Goal: Information Seeking & Learning: Learn about a topic

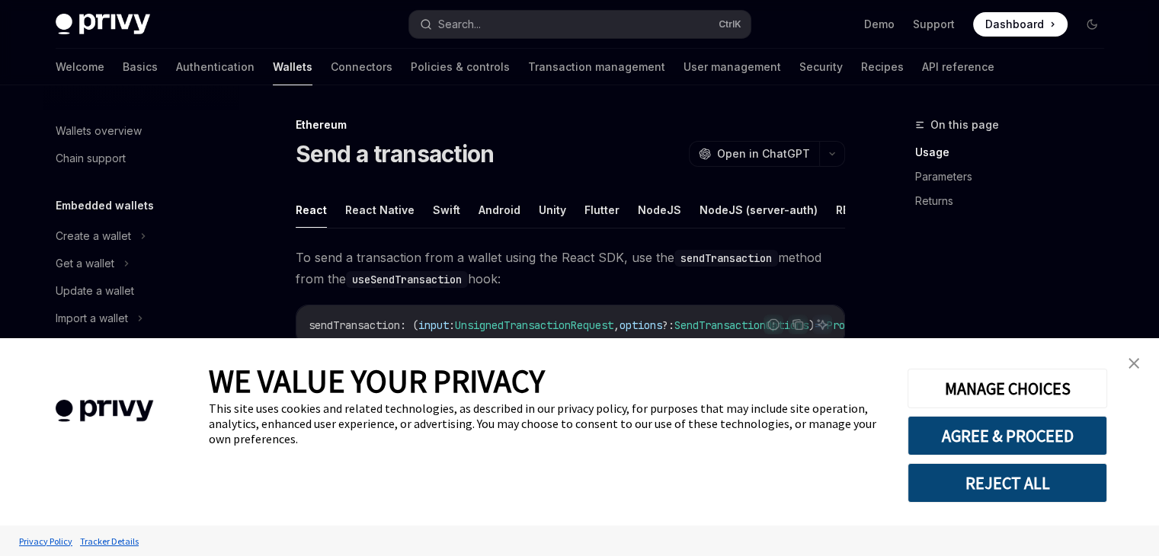
scroll to position [222, 0]
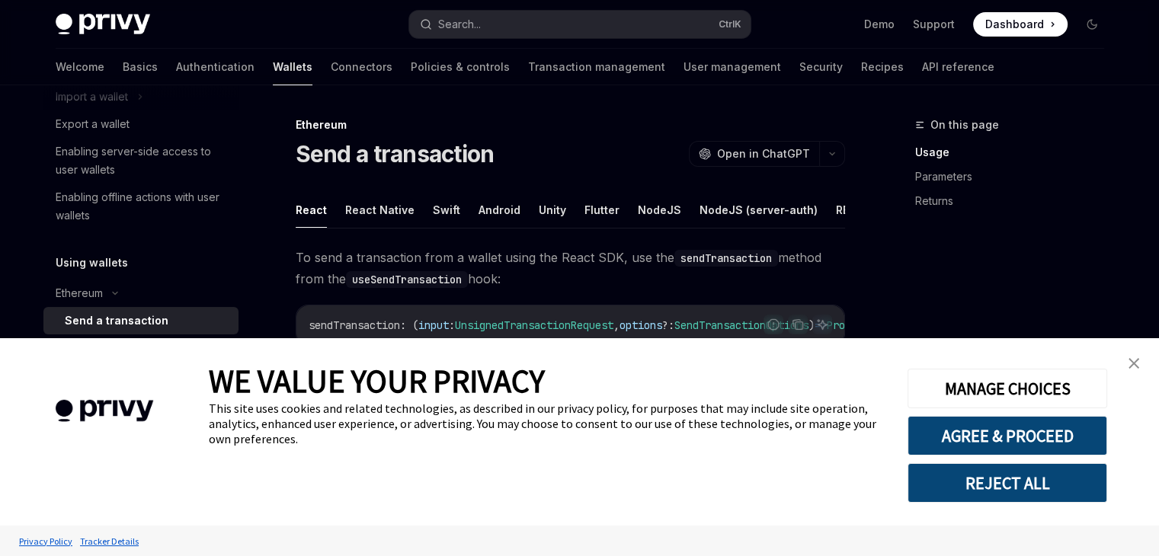
click at [1138, 361] on img "close banner" at bounding box center [1133, 363] width 11 height 11
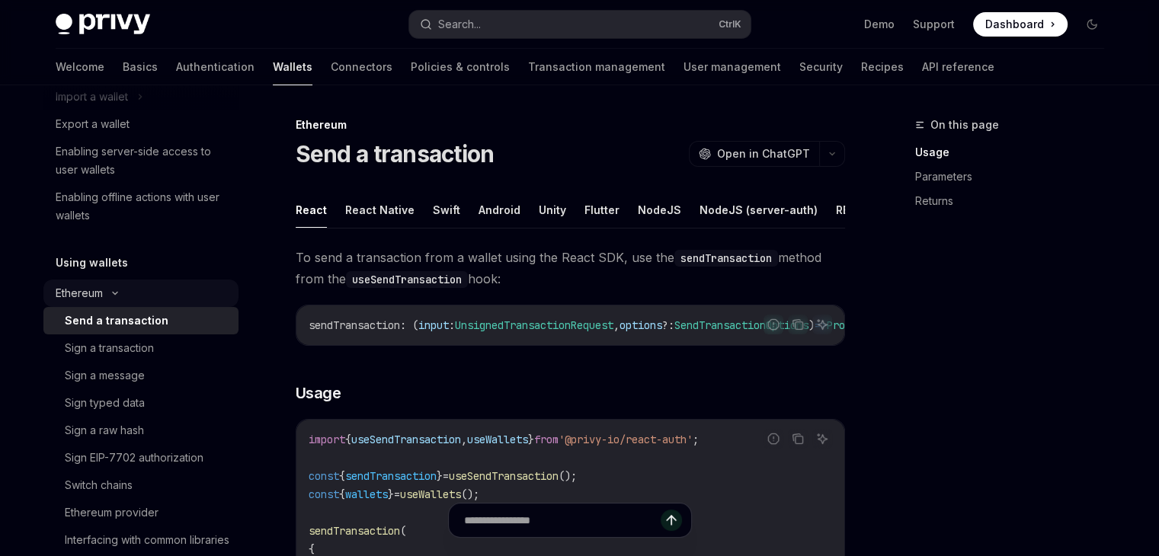
click at [155, 293] on div "Ethereum" at bounding box center [140, 293] width 195 height 27
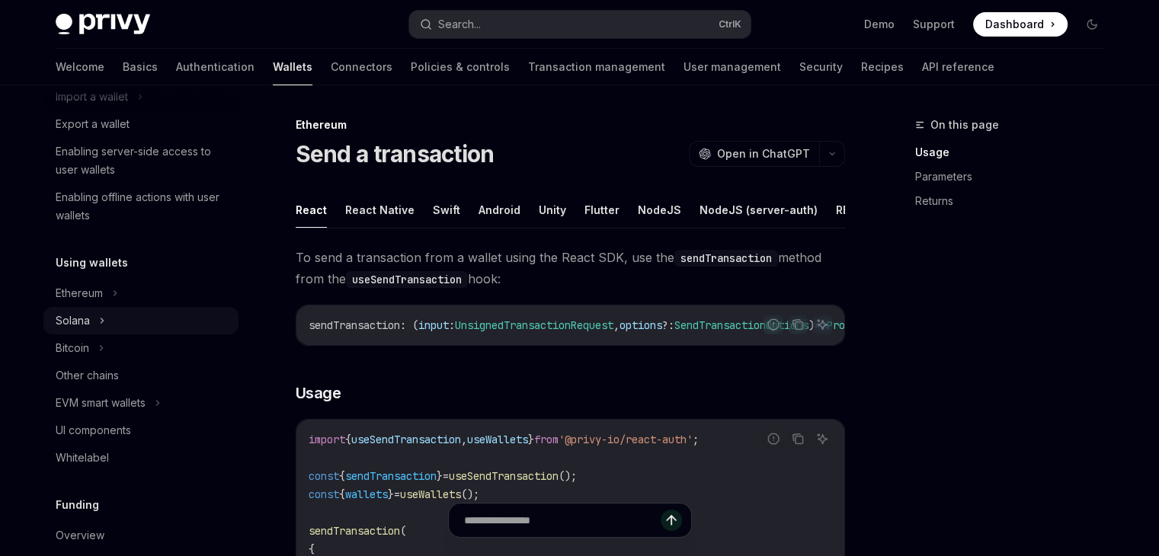
click at [149, 328] on div "Solana" at bounding box center [140, 320] width 195 height 27
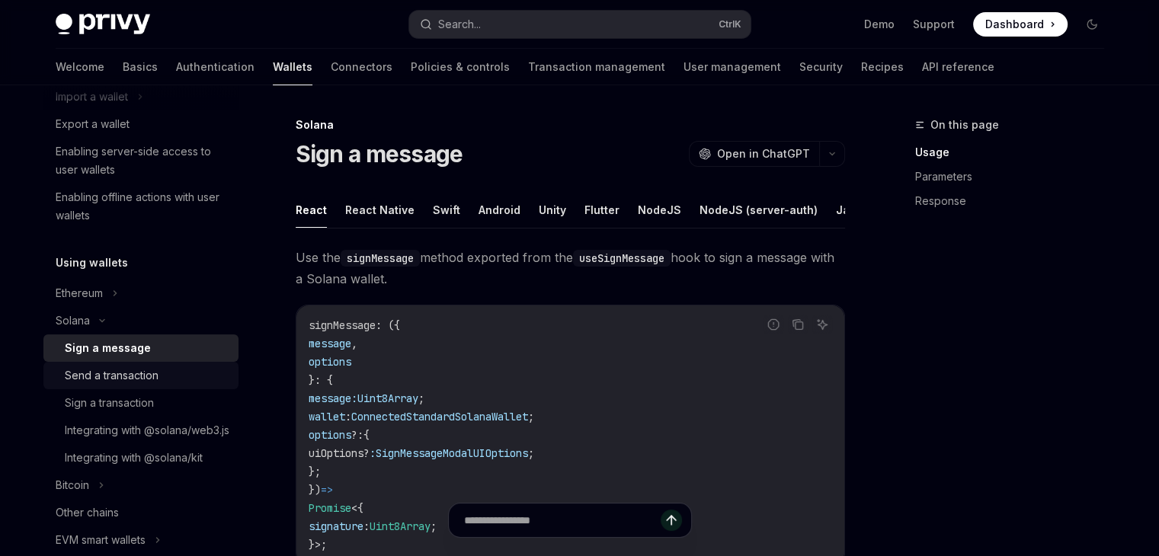
click at [165, 380] on div "Send a transaction" at bounding box center [147, 375] width 165 height 18
type textarea "*"
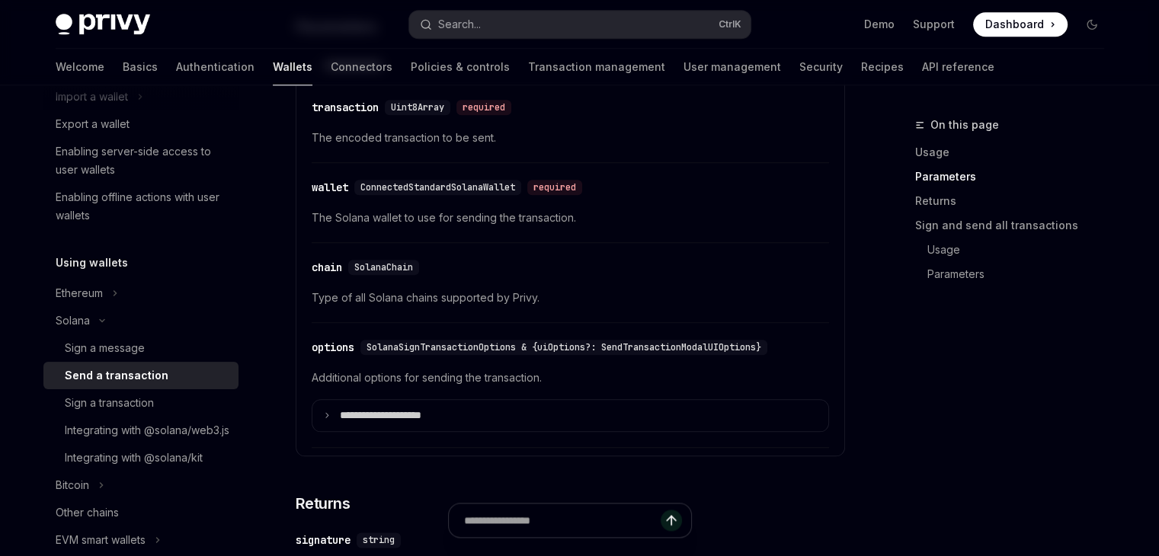
scroll to position [1731, 0]
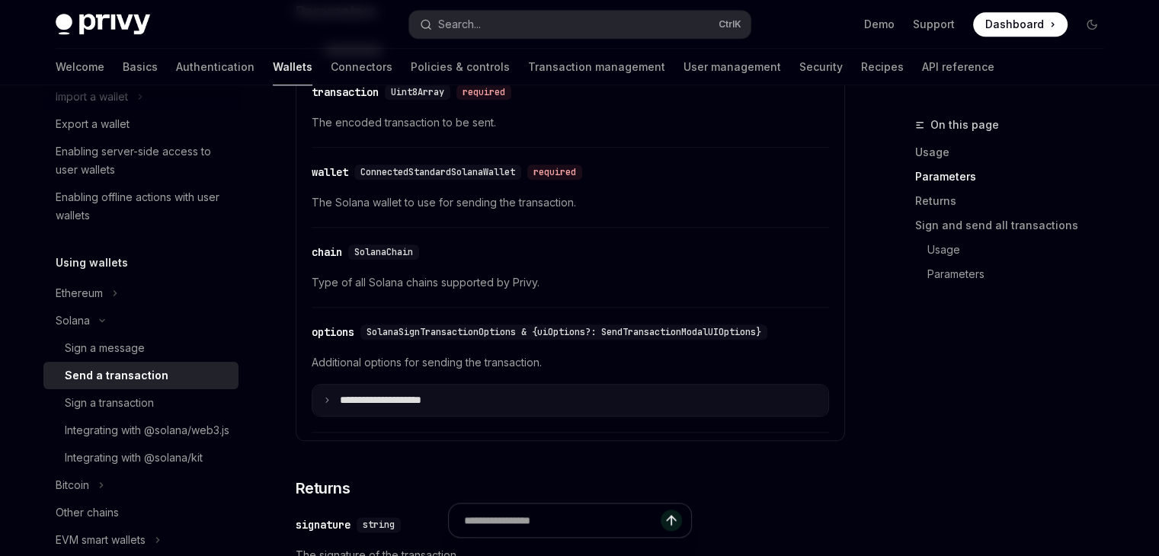
click at [465, 415] on summary "**********" at bounding box center [570, 401] width 516 height 32
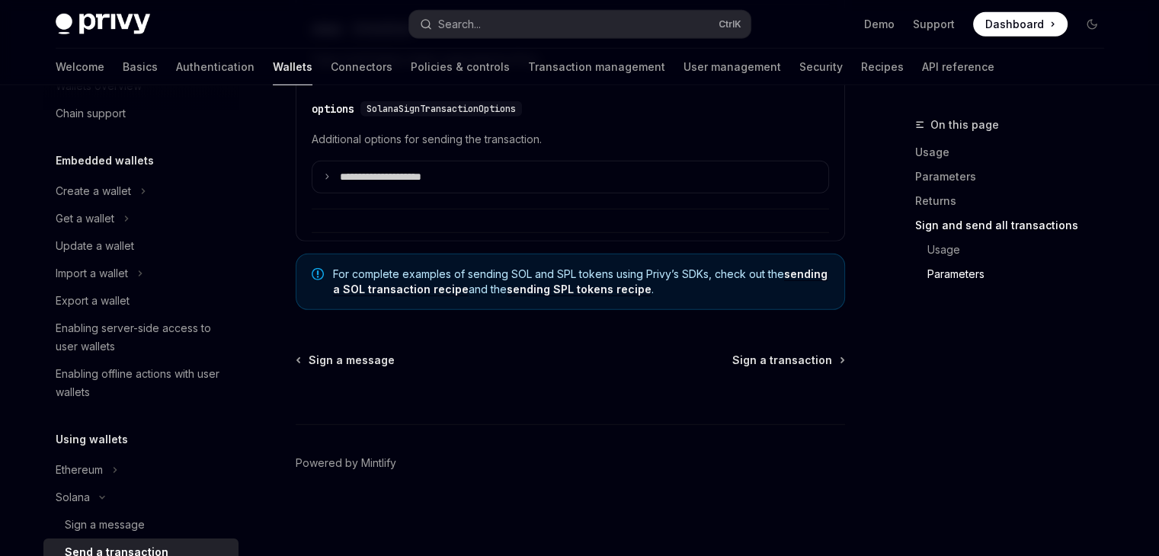
scroll to position [0, 0]
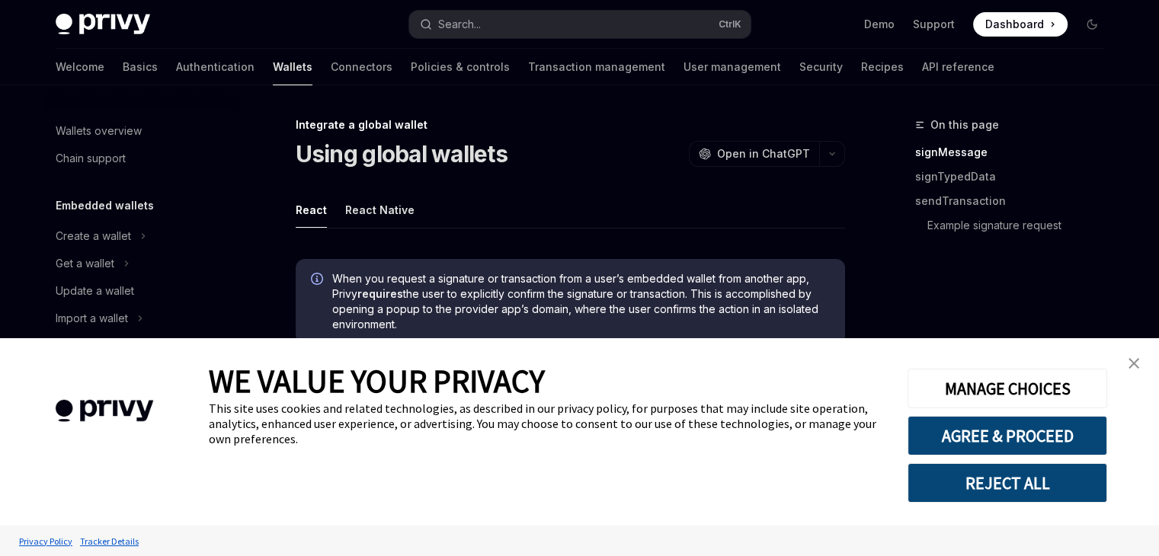
scroll to position [945, 0]
click at [1127, 366] on link "close banner" at bounding box center [1133, 363] width 30 height 30
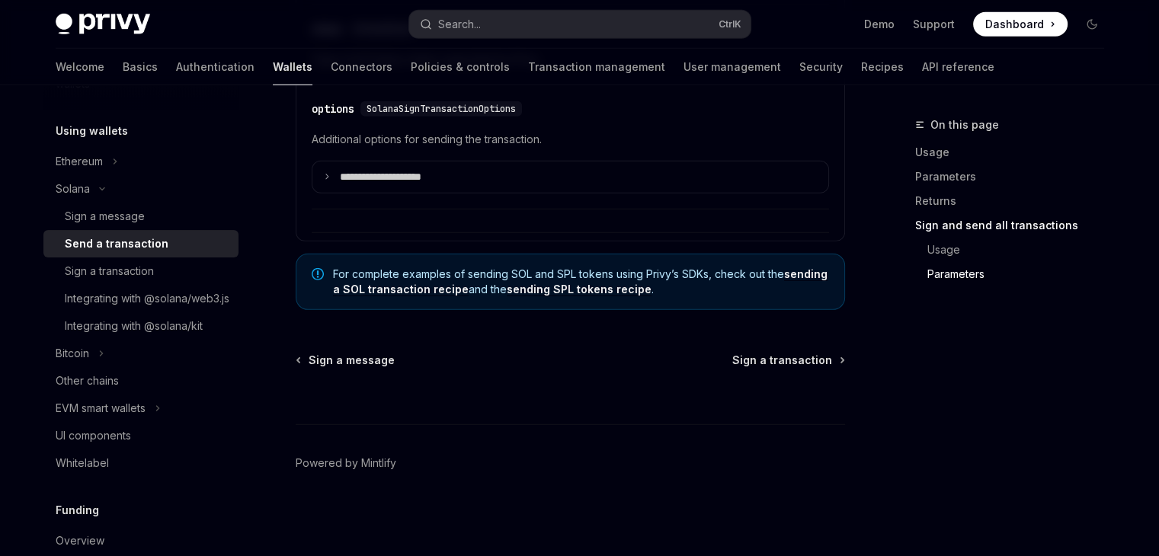
scroll to position [354, 0]
click at [159, 308] on div "Integrating with @solana/web3.js" at bounding box center [147, 299] width 165 height 18
type textarea "*"
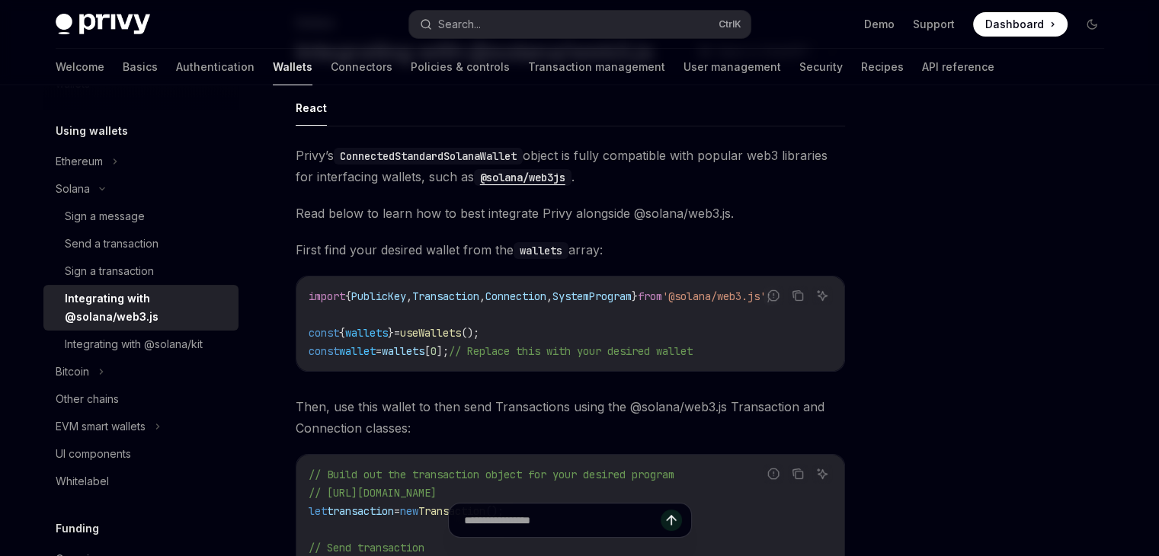
scroll to position [104, 0]
click at [945, 21] on link "Support" at bounding box center [934, 24] width 42 height 15
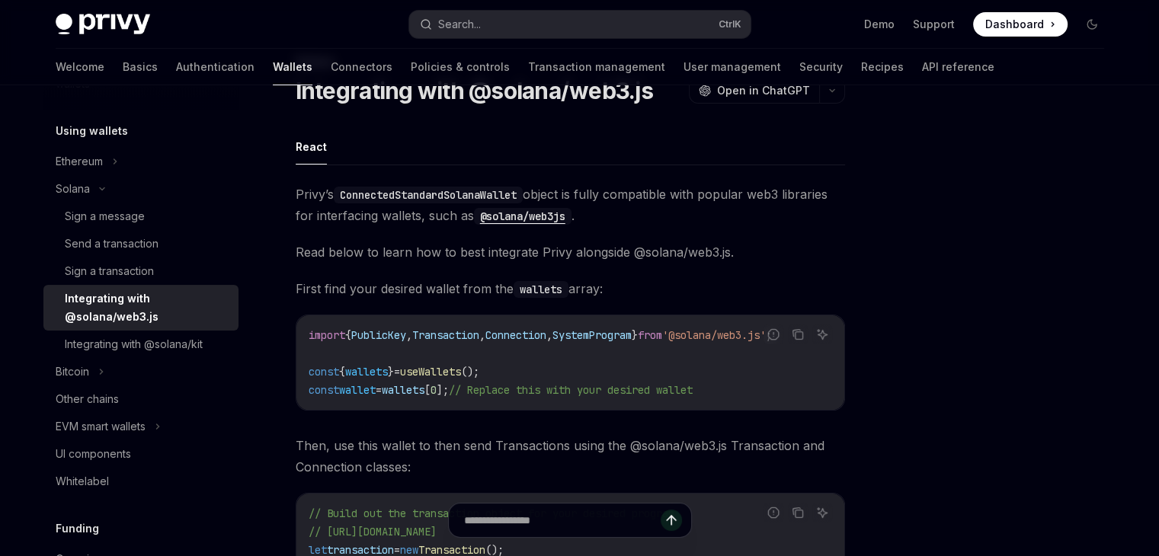
scroll to position [64, 0]
click at [545, 214] on code "@solana/web3js" at bounding box center [523, 215] width 98 height 17
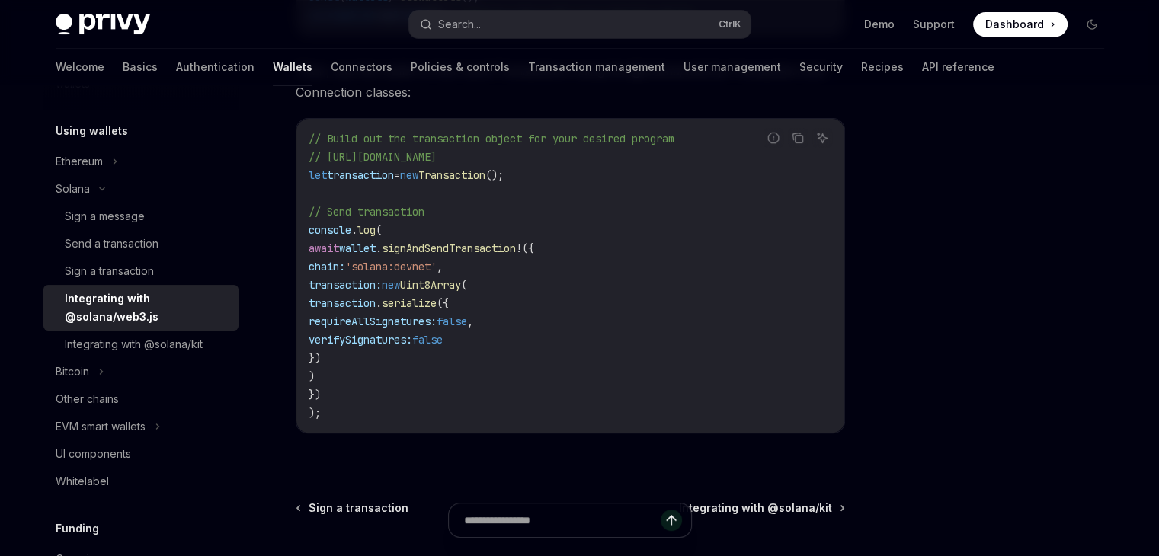
scroll to position [450, 0]
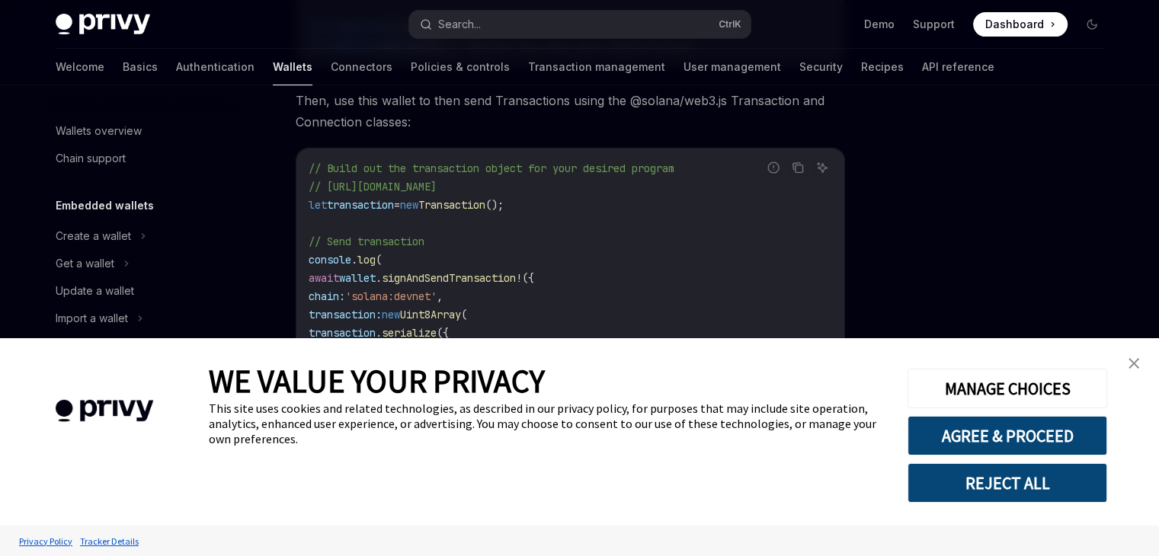
scroll to position [341, 0]
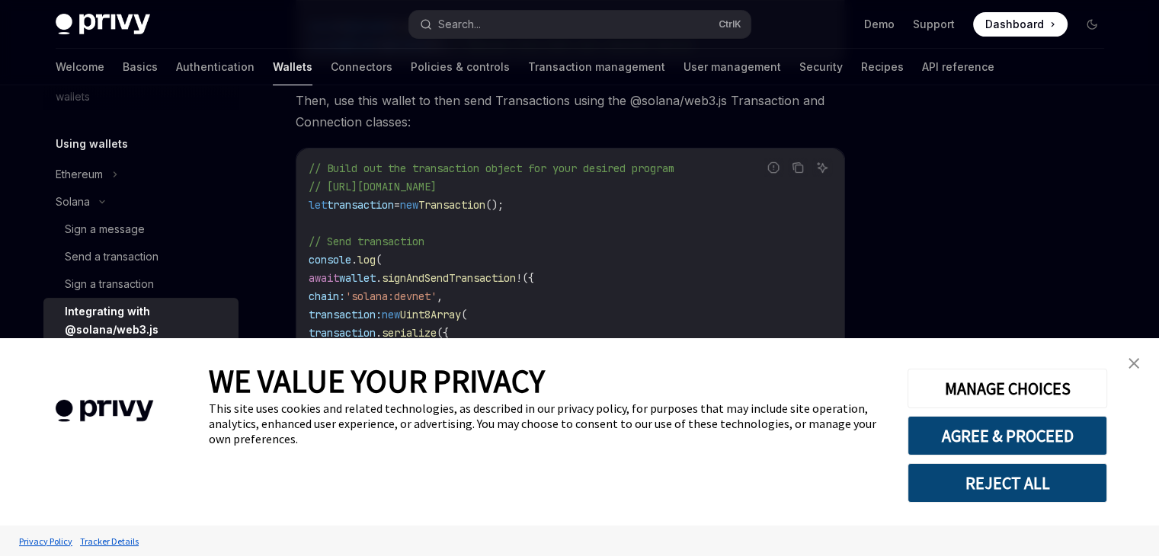
click at [945, 478] on button "REJECT ALL" at bounding box center [1007, 483] width 200 height 40
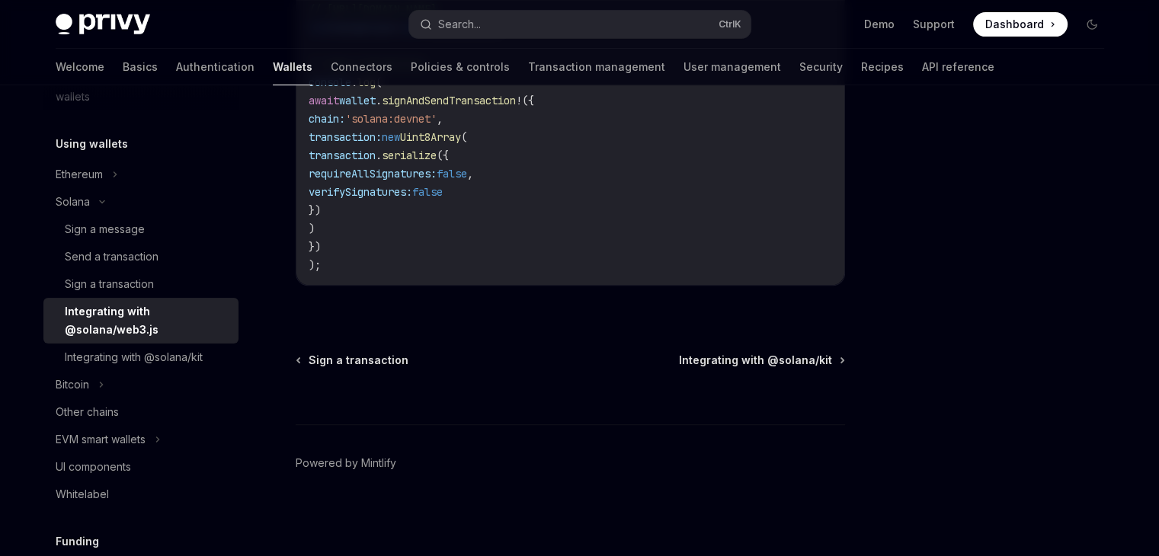
scroll to position [590, 0]
click at [155, 356] on div "Integrating with @solana/kit" at bounding box center [134, 357] width 138 height 18
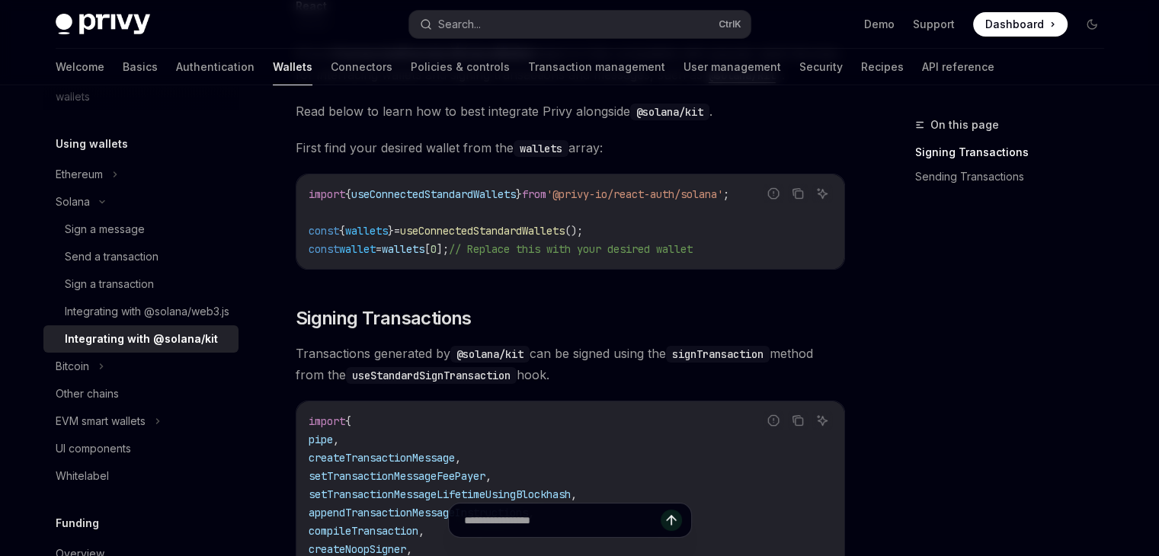
scroll to position [206, 0]
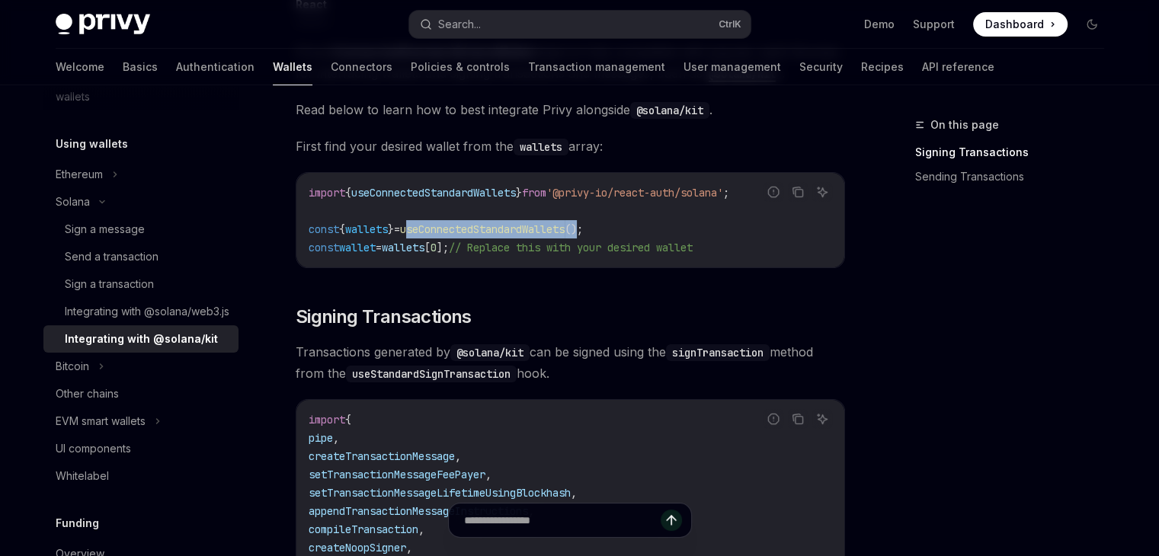
drag, startPoint x: 609, startPoint y: 229, endPoint x: 424, endPoint y: 231, distance: 184.4
click at [424, 231] on span "const { wallets } = useConnectedStandardWallets ();" at bounding box center [446, 229] width 274 height 14
copy span "useConnectedStandardWallets ()"
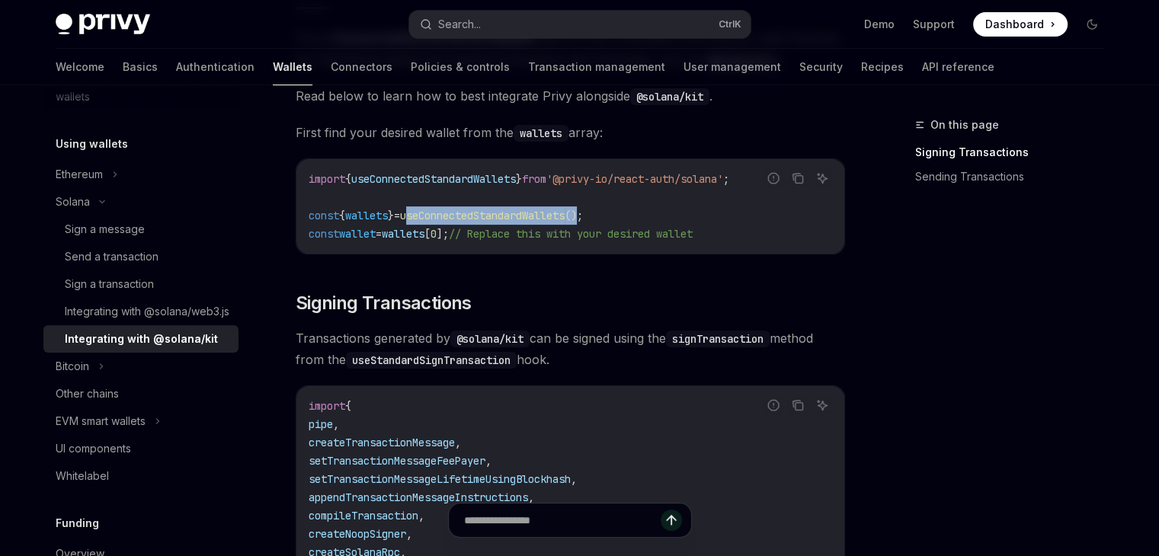
scroll to position [177, 0]
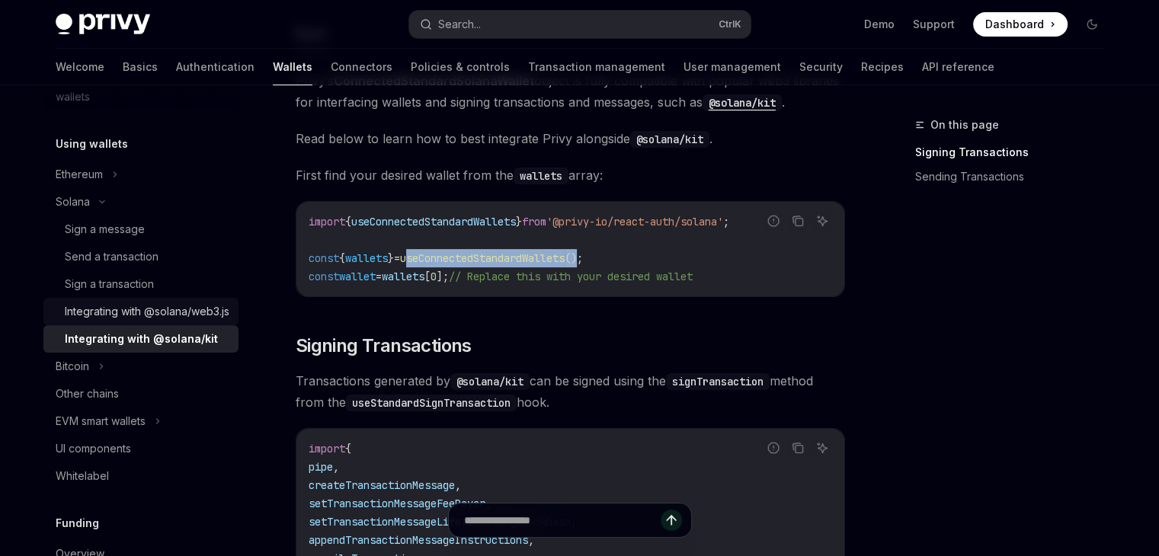
click at [135, 315] on div "Integrating with @solana/web3.js" at bounding box center [147, 311] width 165 height 18
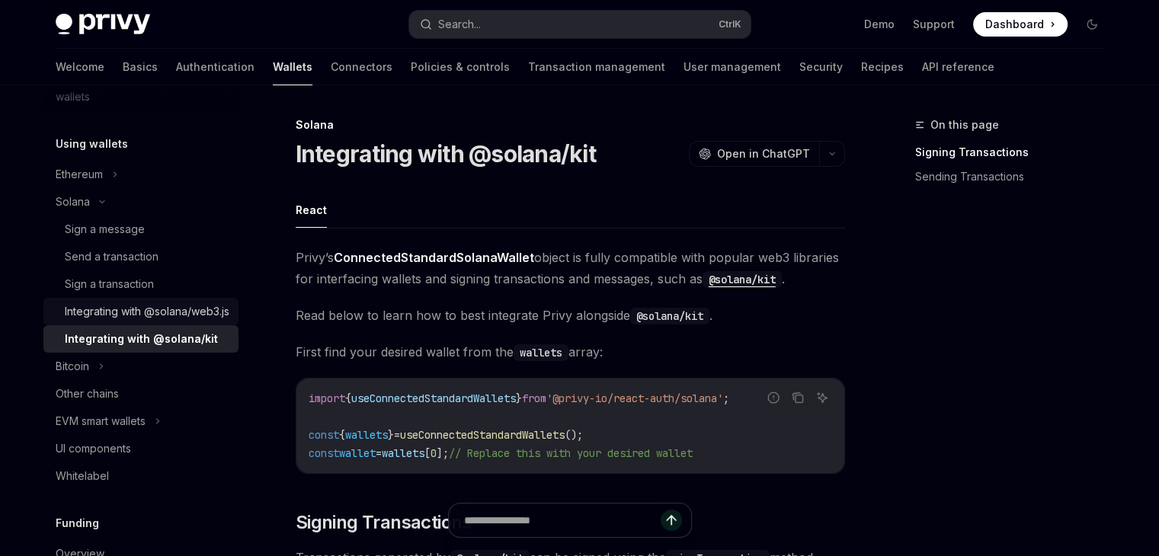
type textarea "*"
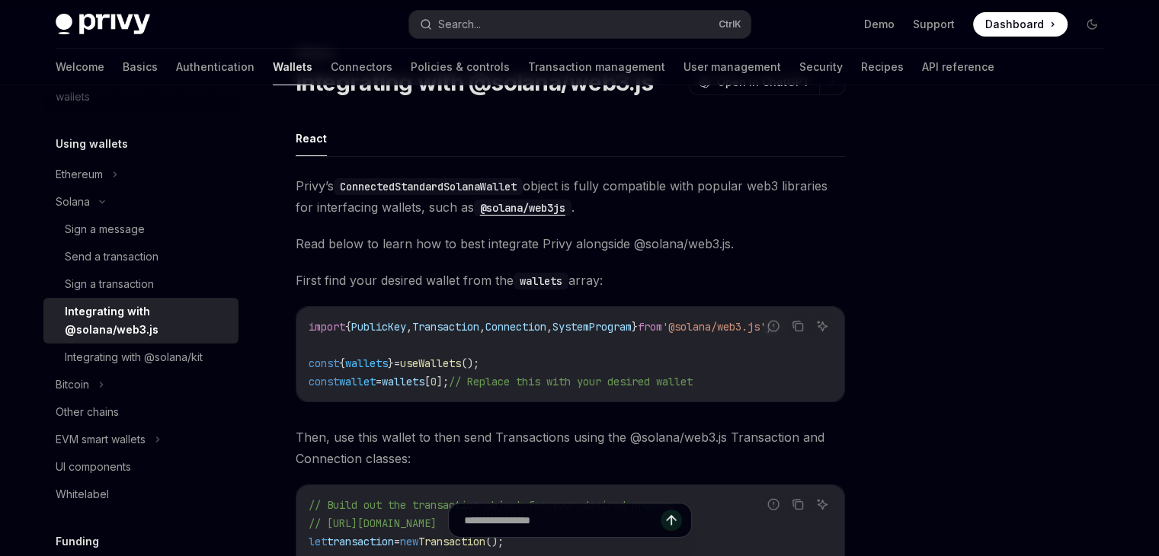
scroll to position [70, 0]
drag, startPoint x: 502, startPoint y: 363, endPoint x: 426, endPoint y: 364, distance: 76.2
click at [426, 364] on span "const { wallets } = useWallets ();" at bounding box center [394, 365] width 171 height 14
copy span "useWallets ()"
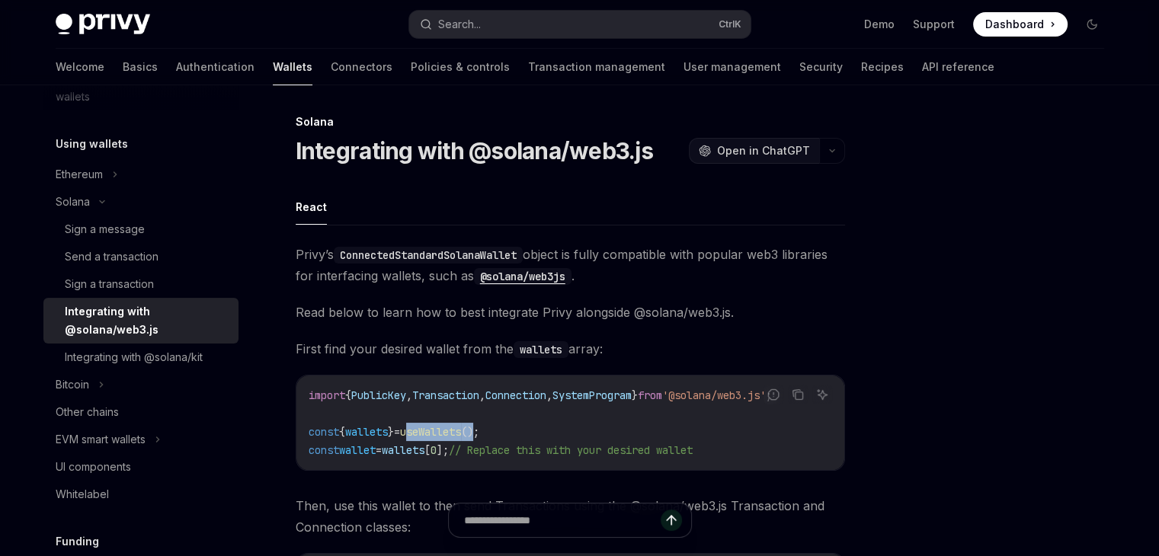
click at [757, 148] on span "Open in ChatGPT" at bounding box center [763, 150] width 93 height 15
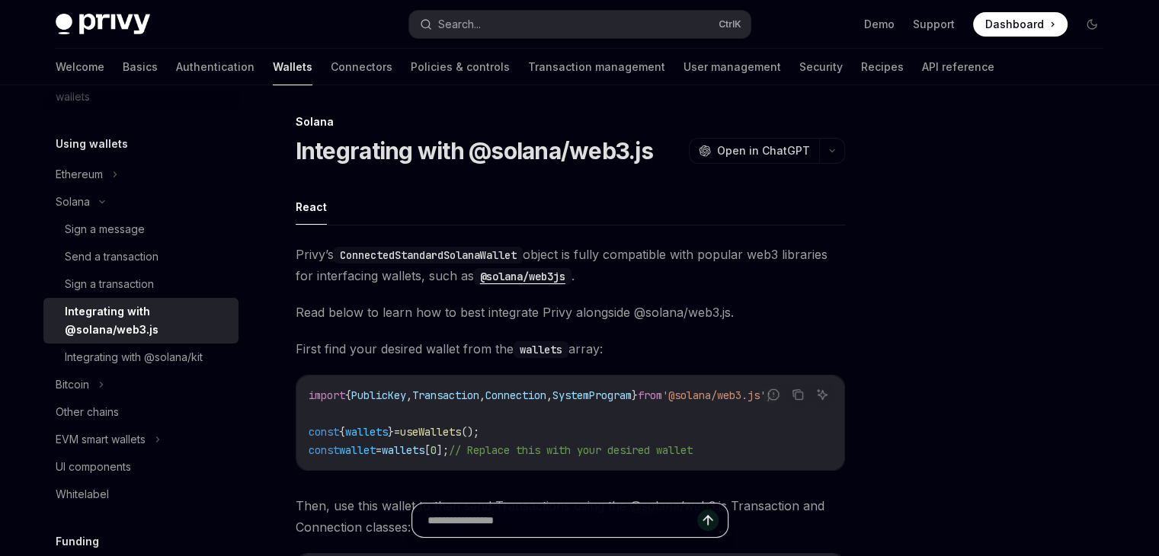
click at [584, 522] on input "text" at bounding box center [562, 521] width 270 height 34
paste input "**********"
type input "**********"
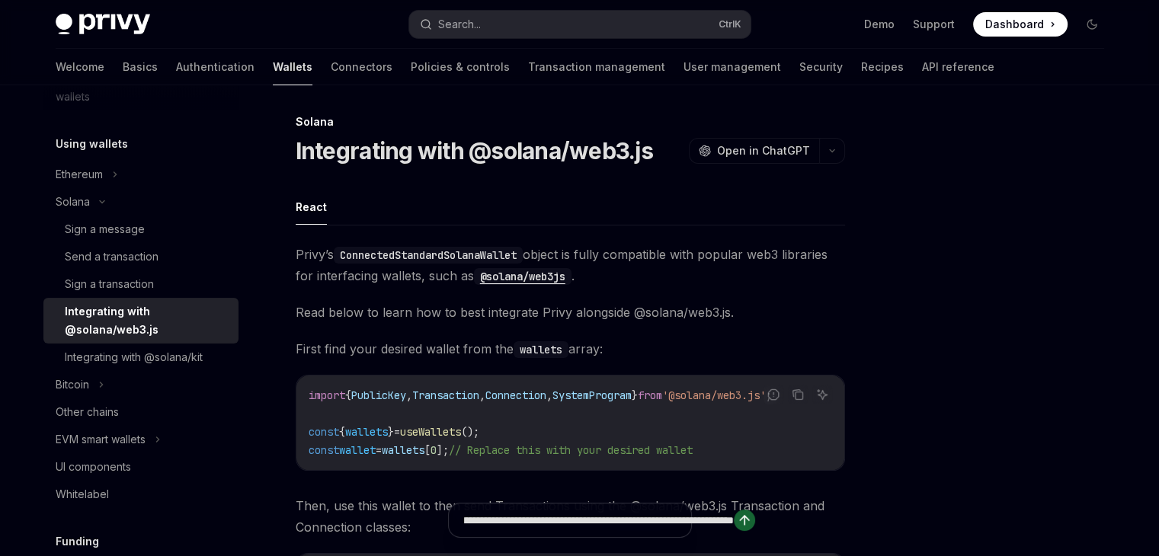
type textarea "*"
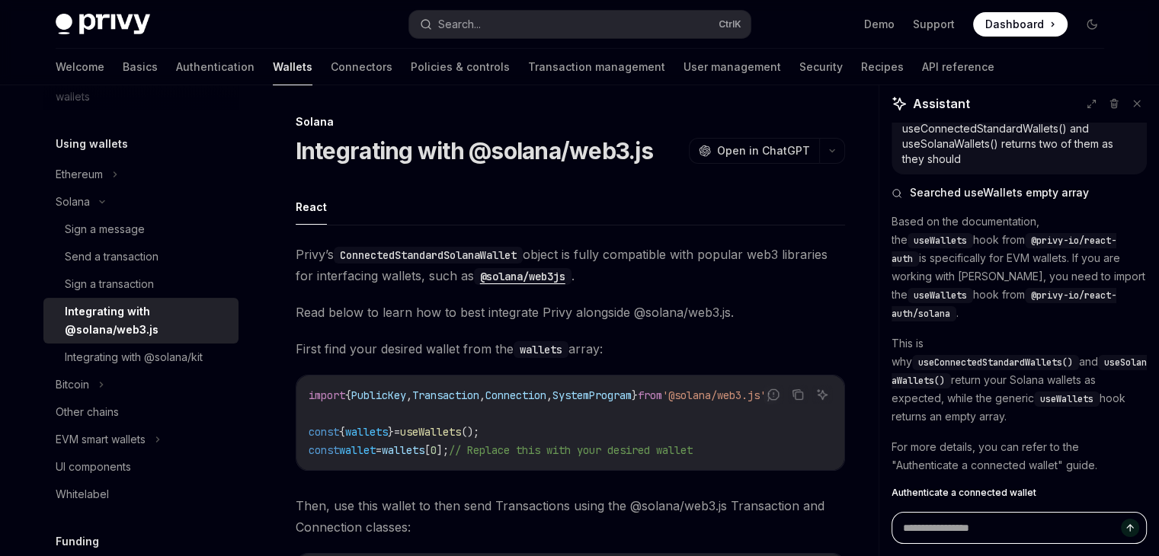
type textarea "*"
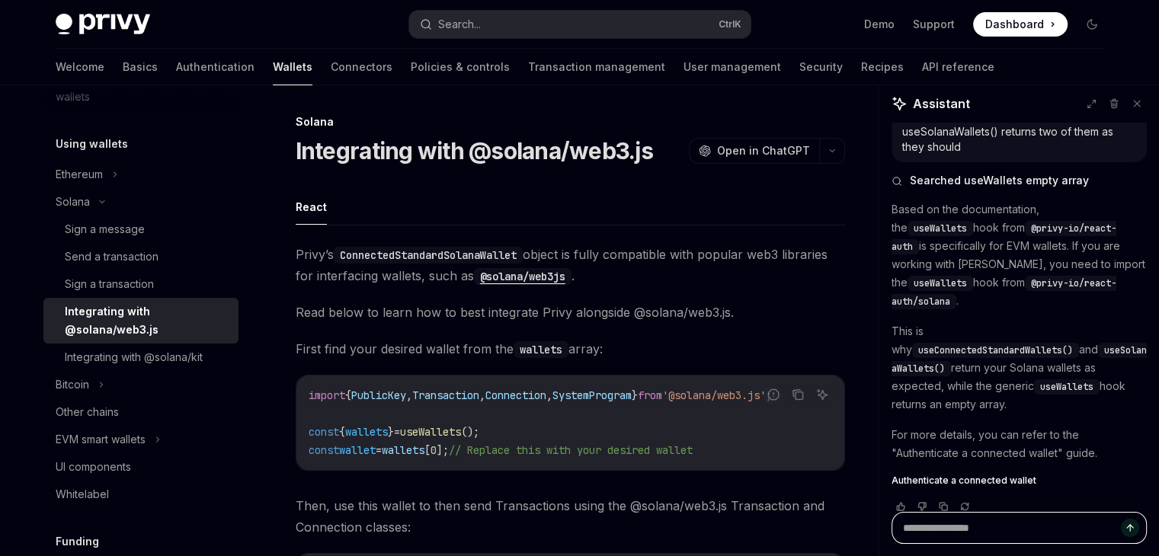
paste textarea "**********"
type textarea "**********"
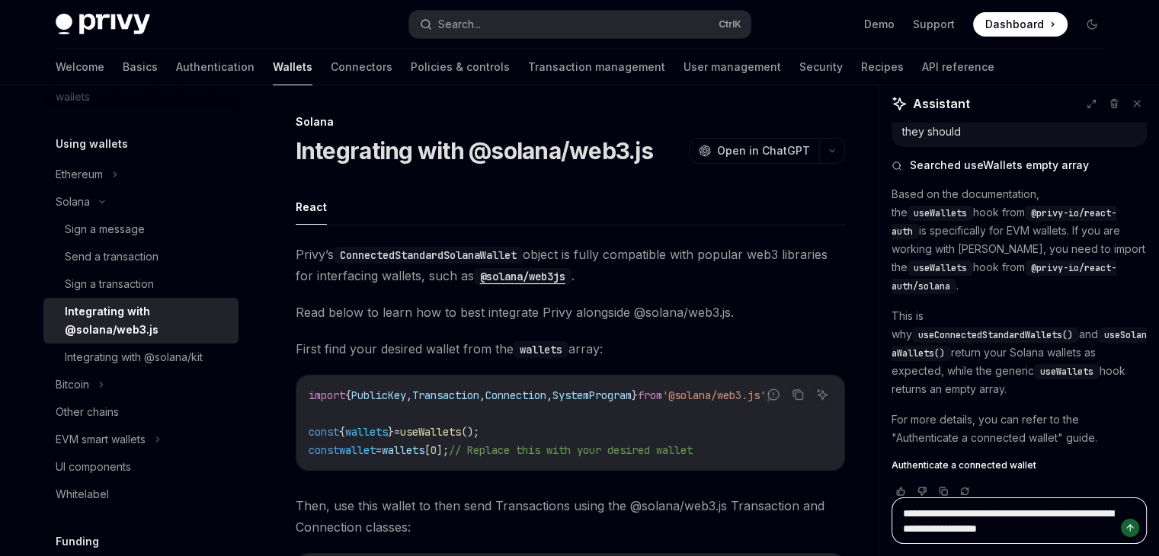
type textarea "*"
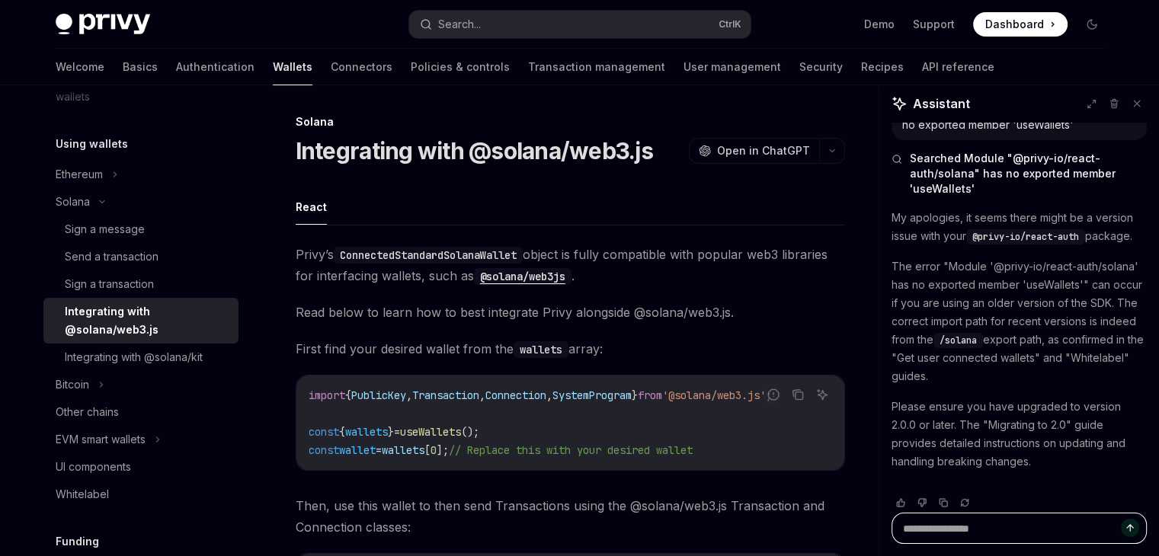
scroll to position [494, 0]
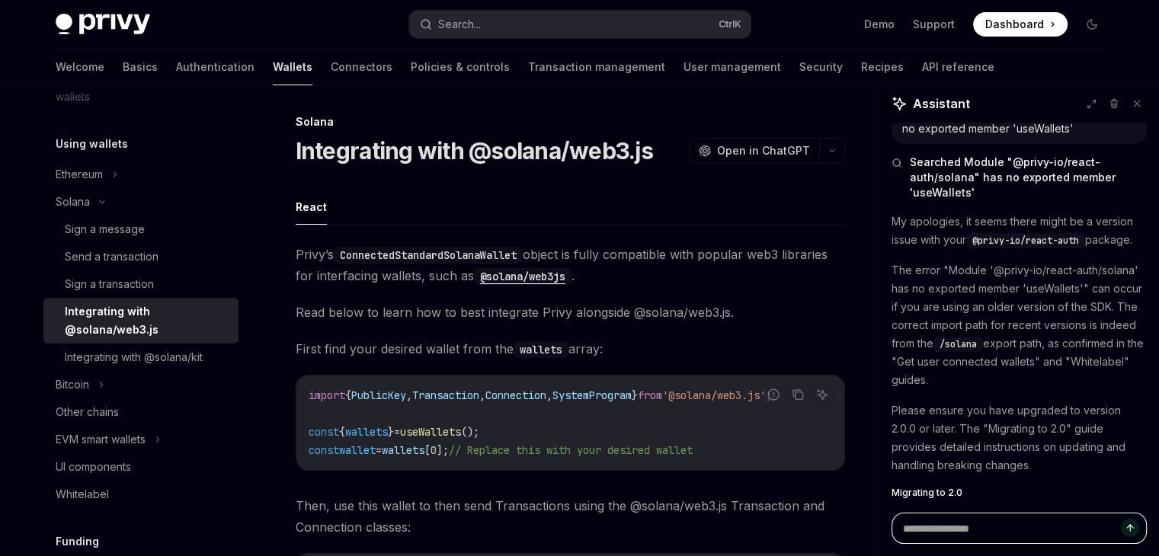
type textarea "*"
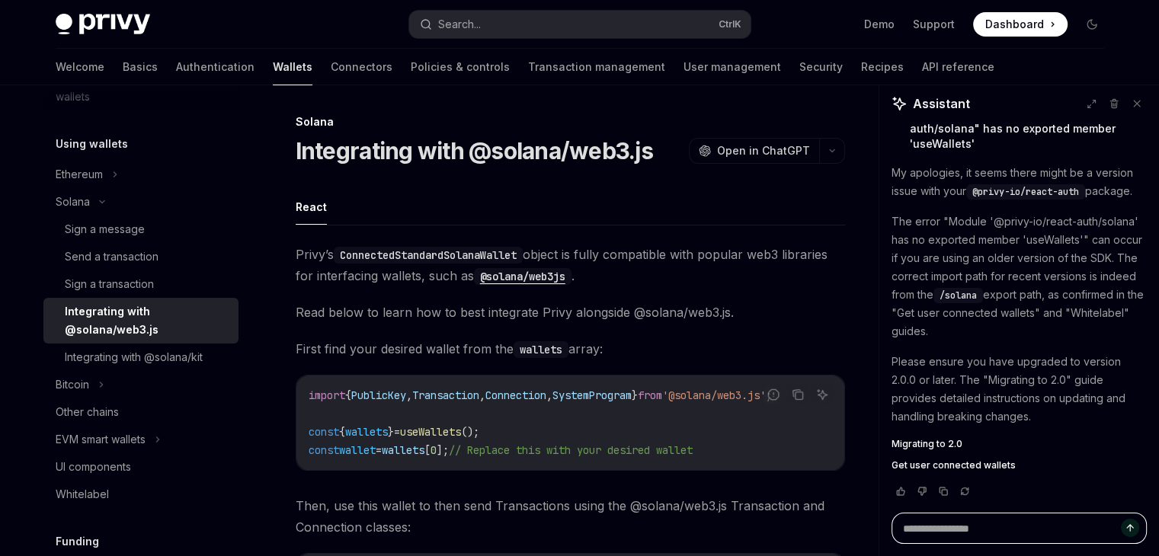
scroll to position [546, 0]
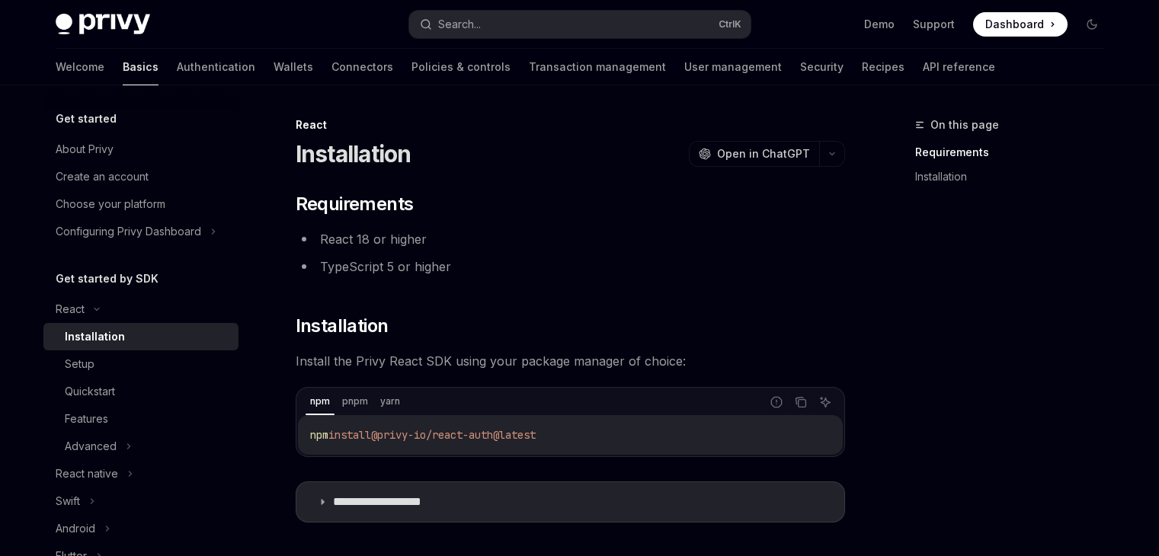
scroll to position [122, 0]
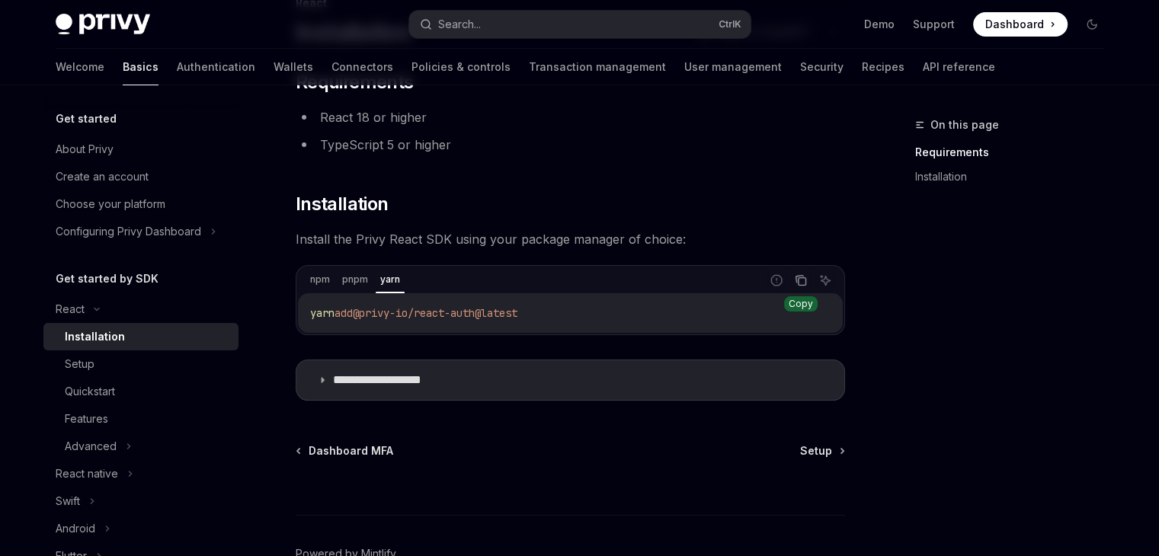
click at [797, 281] on icon "Copy the contents from the code block" at bounding box center [801, 280] width 12 height 12
